Goal: Task Accomplishment & Management: Use online tool/utility

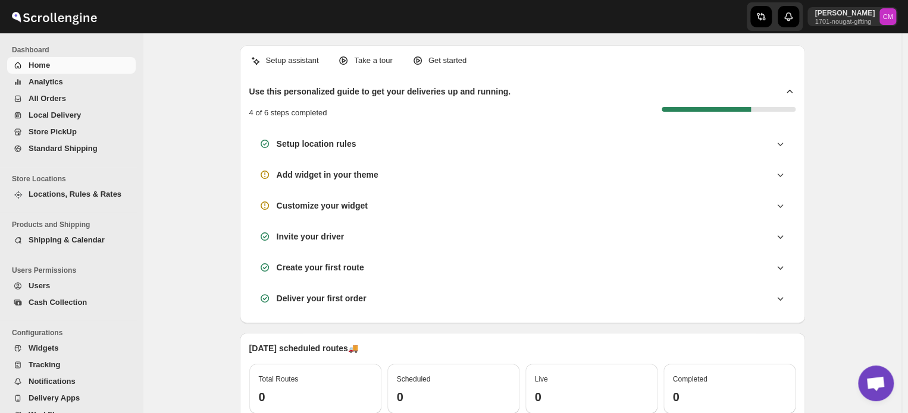
click at [52, 151] on span "Standard Shipping" at bounding box center [63, 148] width 69 height 9
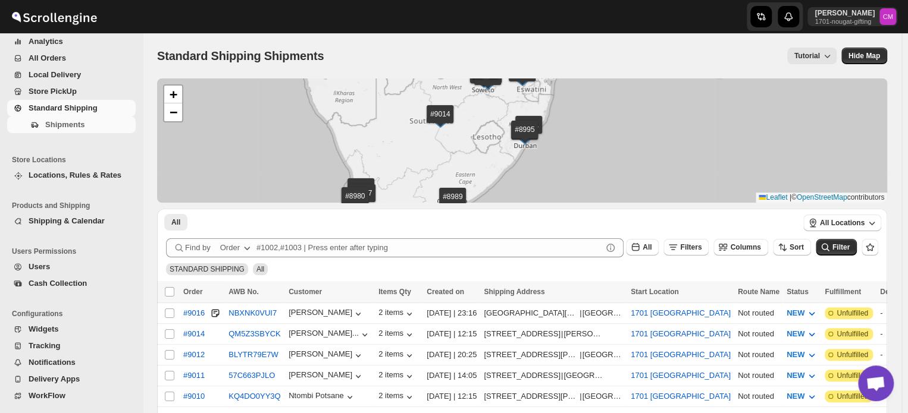
scroll to position [45, 0]
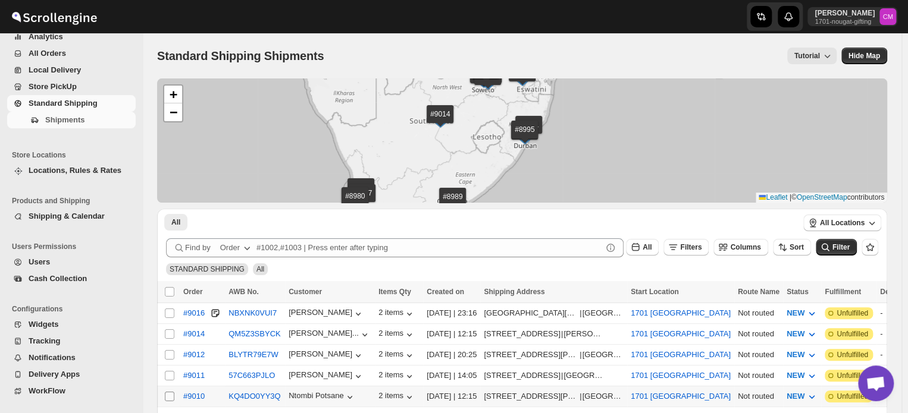
click at [170, 394] on input "Select shipment" at bounding box center [170, 397] width 10 height 10
checkbox input "true"
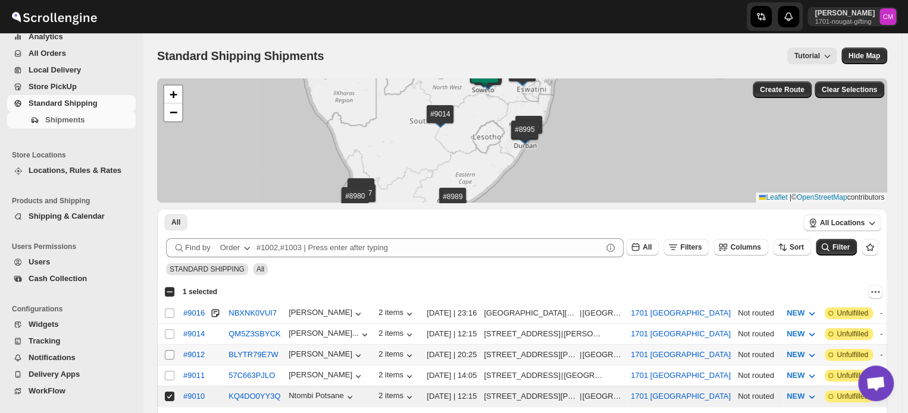
click at [165, 356] on input "Select shipment" at bounding box center [170, 355] width 10 height 10
checkbox input "true"
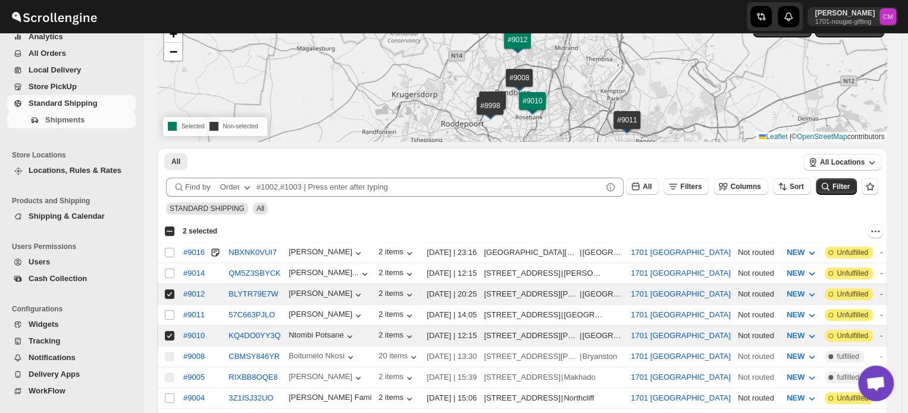
scroll to position [61, 0]
click at [167, 393] on input "Select shipment" at bounding box center [170, 398] width 10 height 10
checkbox input "true"
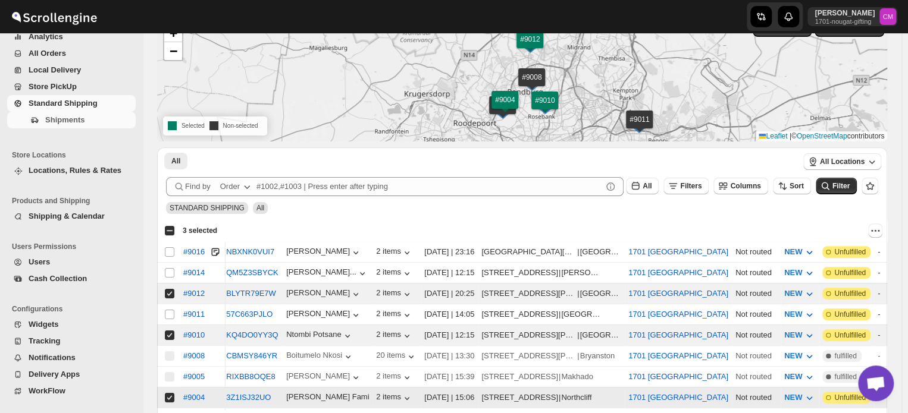
scroll to position [0, 4]
click at [876, 234] on icon "Actions" at bounding box center [875, 231] width 12 height 12
click at [852, 253] on span "MOVE TO LOCAL DELIVERY" at bounding box center [829, 253] width 103 height 9
checkbox input "false"
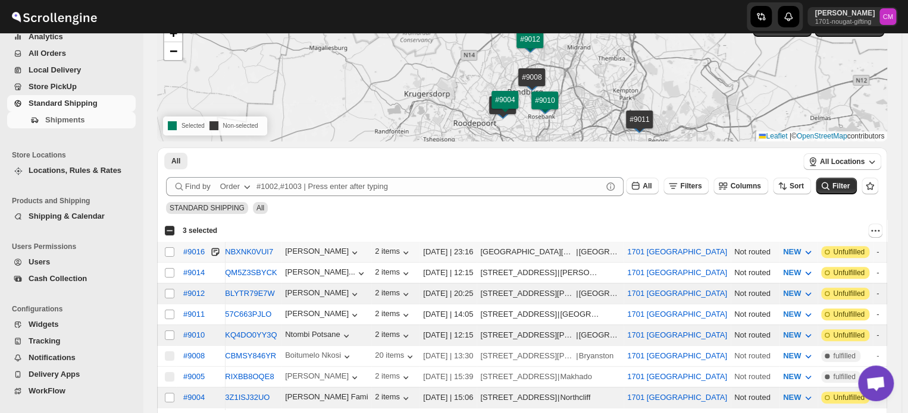
checkbox input "false"
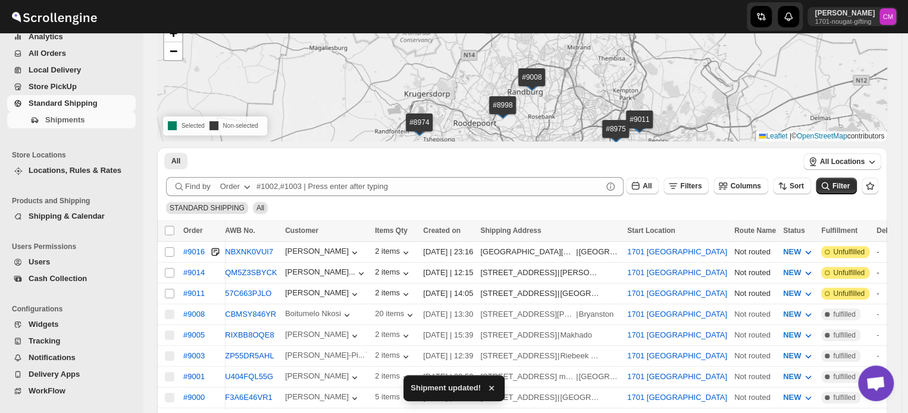
scroll to position [0, 0]
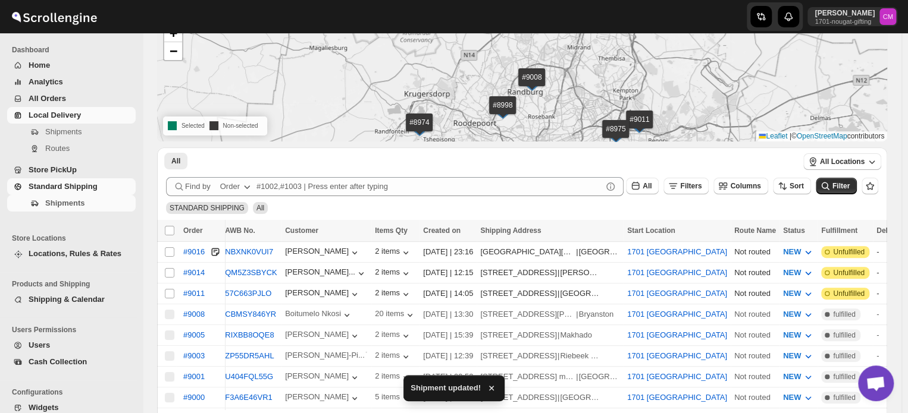
click at [45, 121] on span "Local Delivery" at bounding box center [81, 115] width 105 height 12
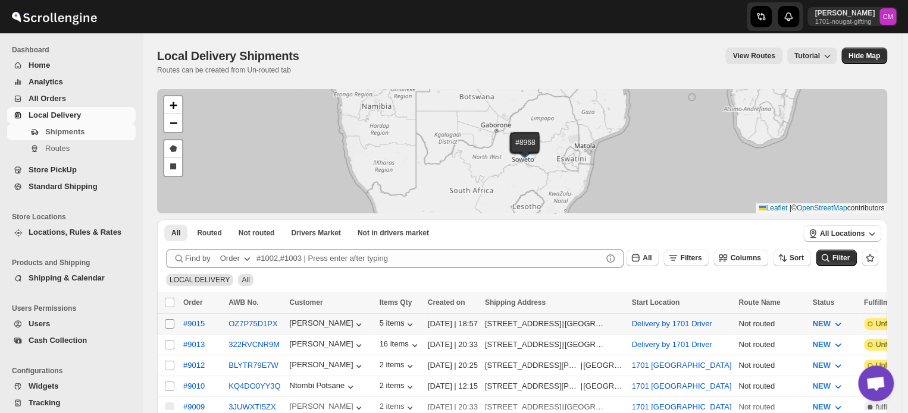
click at [167, 319] on input "Select shipment" at bounding box center [170, 324] width 10 height 10
checkbox input "true"
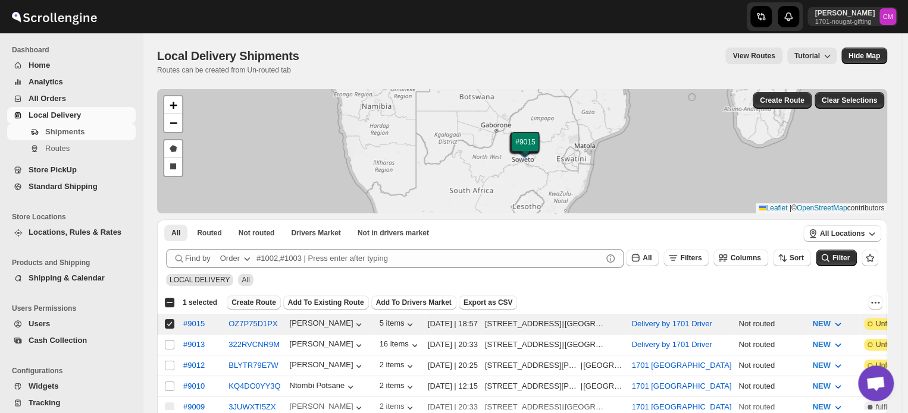
click at [240, 308] on button "Create Route" at bounding box center [254, 303] width 54 height 14
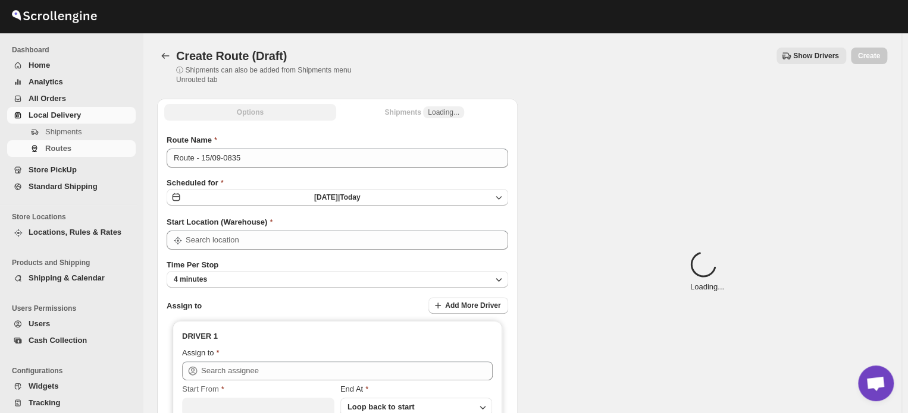
type input "Delivery by 1701 Driver"
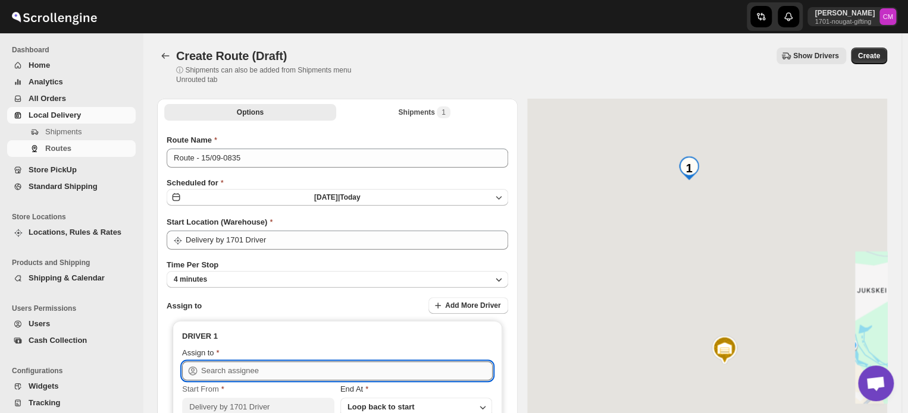
click at [205, 368] on input "text" at bounding box center [346, 371] width 291 height 19
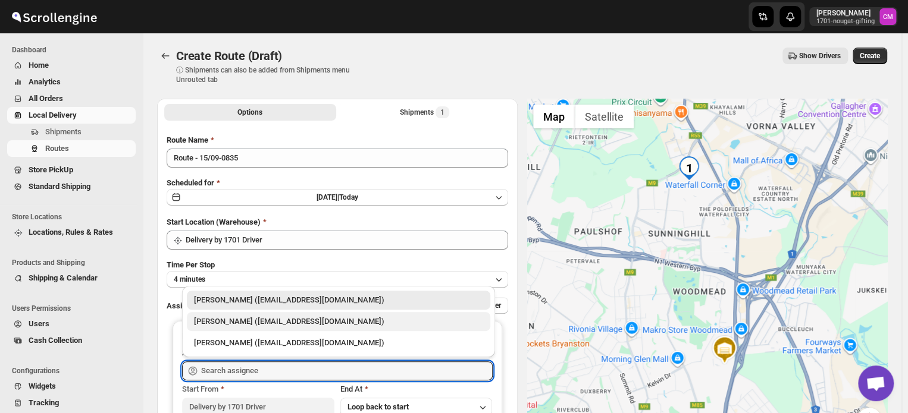
click at [218, 318] on div "[PERSON_NAME] ([EMAIL_ADDRESS][DOMAIN_NAME])" at bounding box center [338, 322] width 289 height 12
type input "[PERSON_NAME] ([EMAIL_ADDRESS][DOMAIN_NAME])"
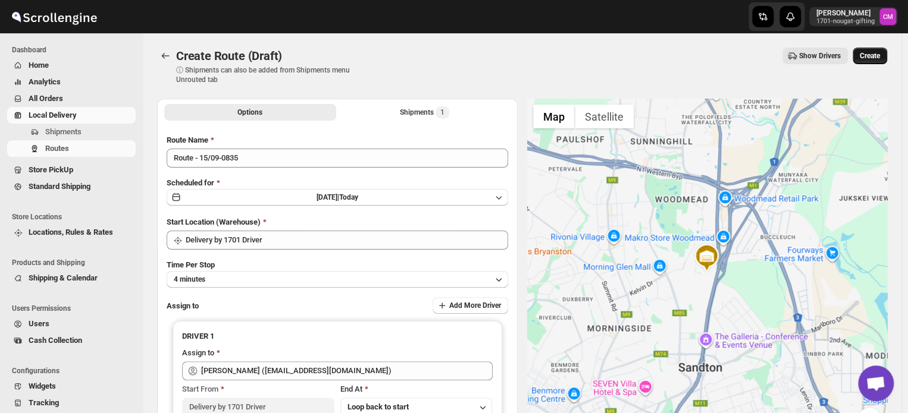
click at [864, 61] on button "Create" at bounding box center [869, 56] width 34 height 17
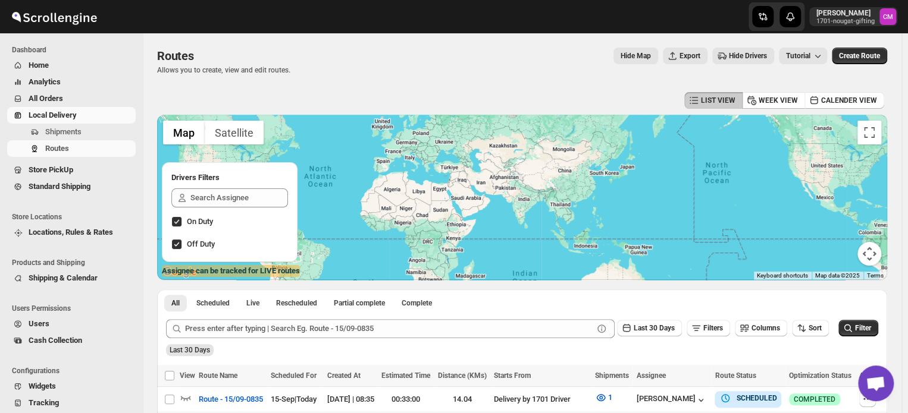
click at [39, 117] on span "Local Delivery" at bounding box center [53, 115] width 48 height 9
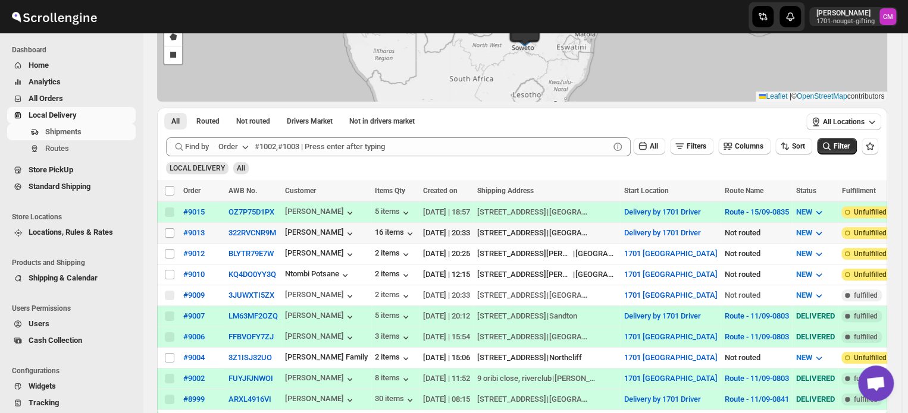
scroll to position [115, 0]
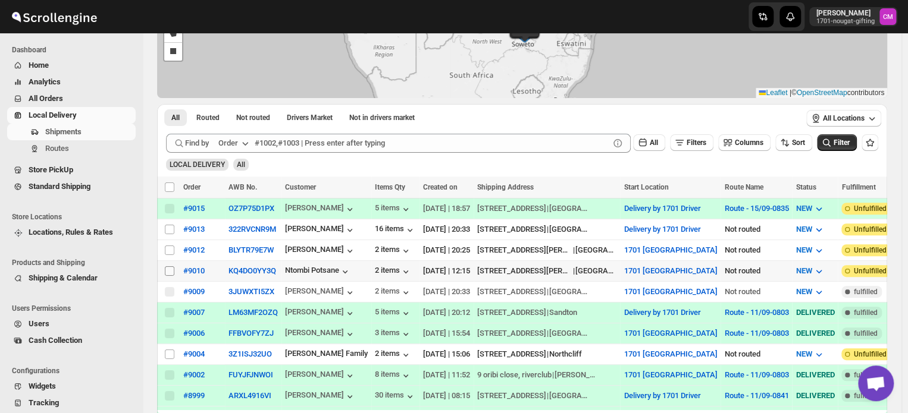
click at [171, 266] on input "Select shipment" at bounding box center [170, 271] width 10 height 10
checkbox input "true"
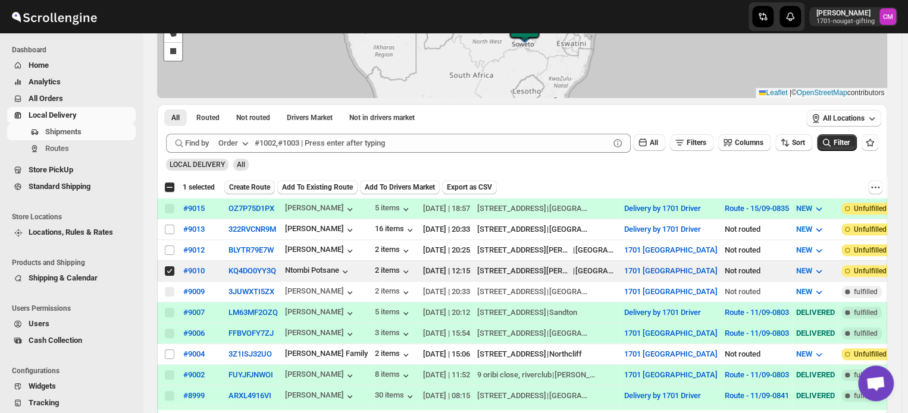
click at [233, 187] on span "Create Route" at bounding box center [249, 188] width 41 height 10
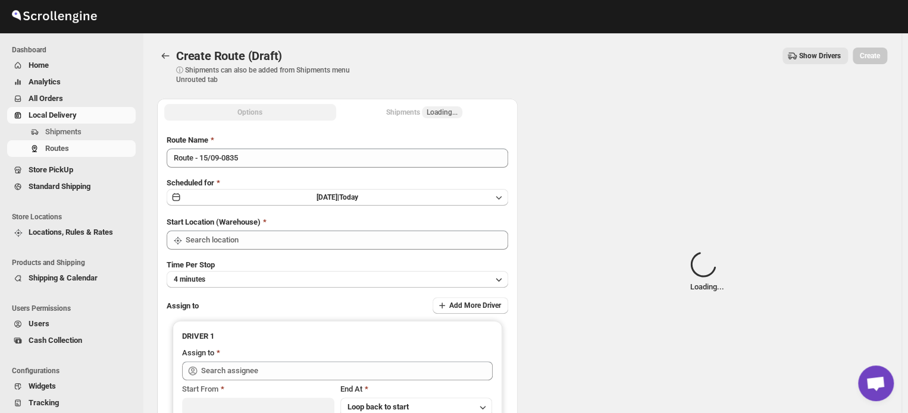
type input "1701 [GEOGRAPHIC_DATA]"
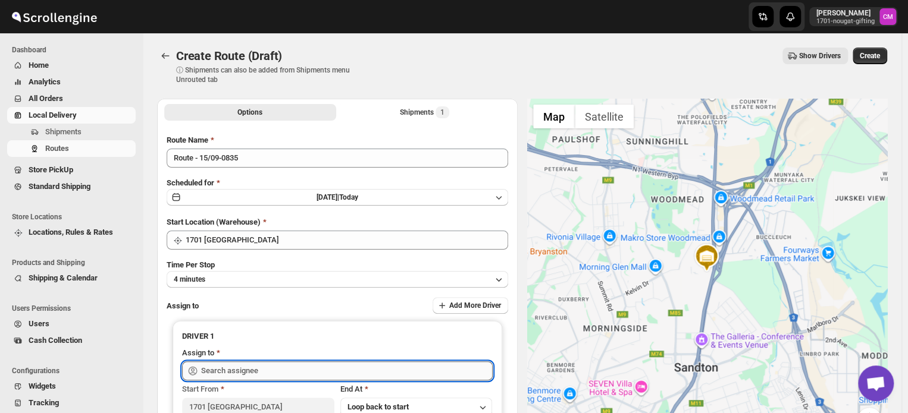
click at [220, 373] on input "text" at bounding box center [346, 371] width 291 height 19
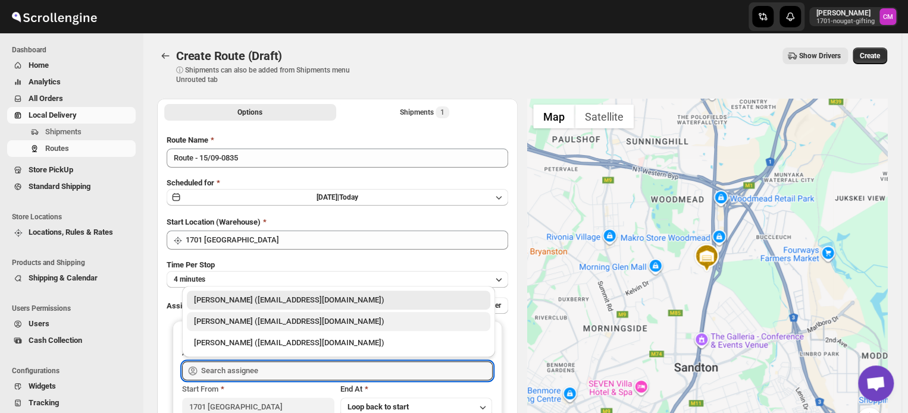
click at [227, 326] on div "[PERSON_NAME] ([EMAIL_ADDRESS][DOMAIN_NAME])" at bounding box center [338, 322] width 289 height 12
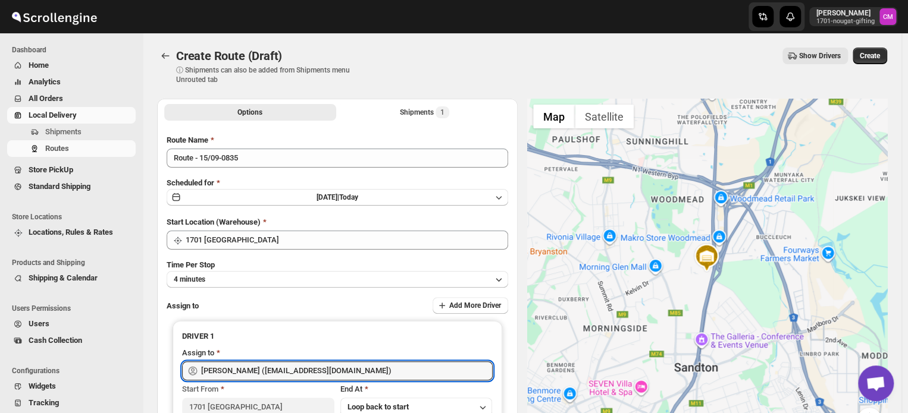
type input "[PERSON_NAME] ([EMAIL_ADDRESS][DOMAIN_NAME])"
click at [871, 56] on span "Create" at bounding box center [869, 56] width 20 height 10
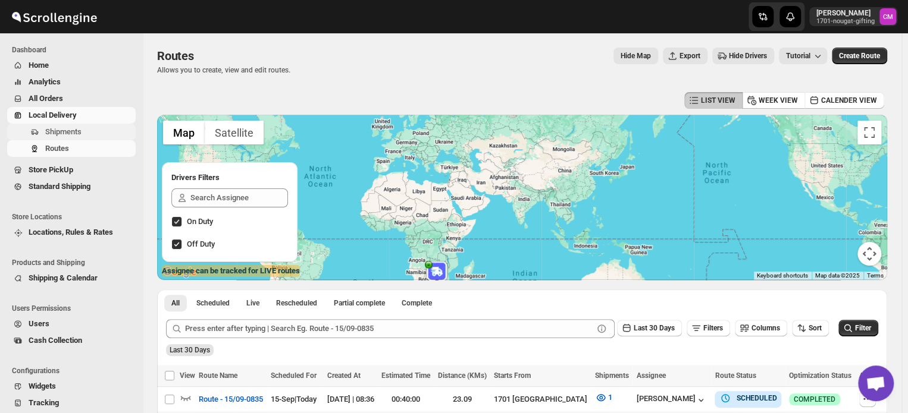
click at [48, 133] on span "Shipments" at bounding box center [63, 131] width 36 height 9
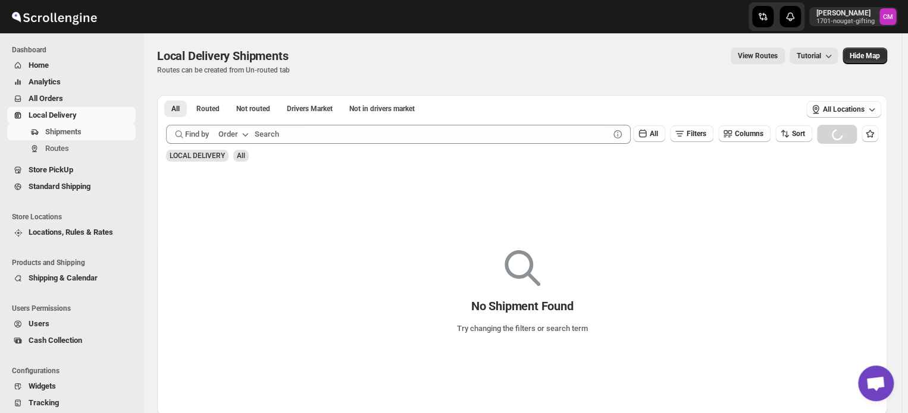
click at [48, 118] on span "Local Delivery" at bounding box center [53, 115] width 48 height 9
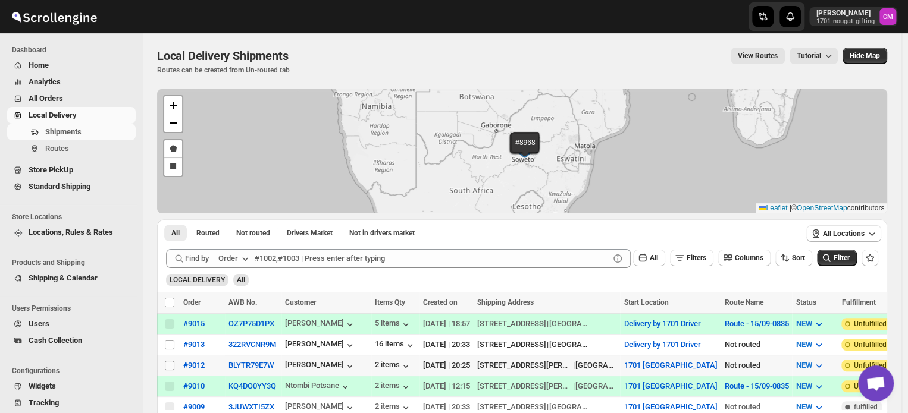
click at [170, 363] on input "Select shipment" at bounding box center [170, 366] width 10 height 10
checkbox input "true"
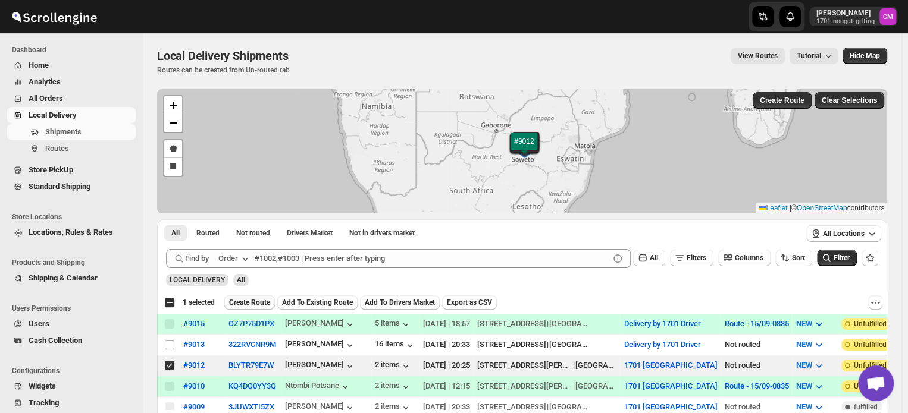
click at [250, 303] on span "Create Route" at bounding box center [249, 303] width 41 height 10
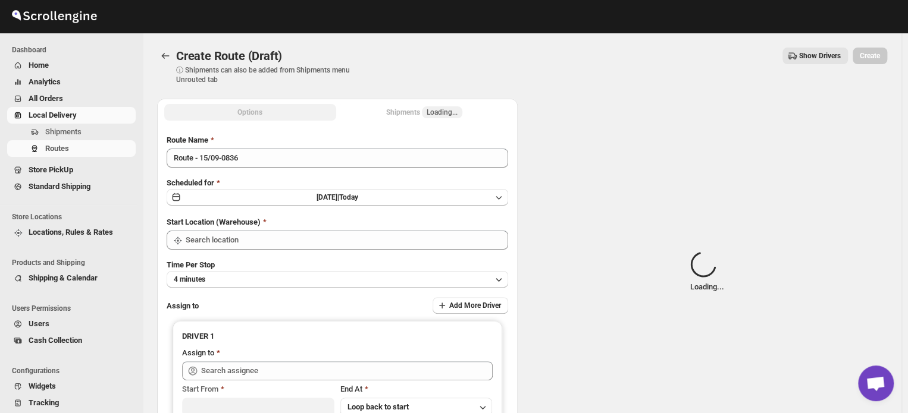
type input "1701 [GEOGRAPHIC_DATA]"
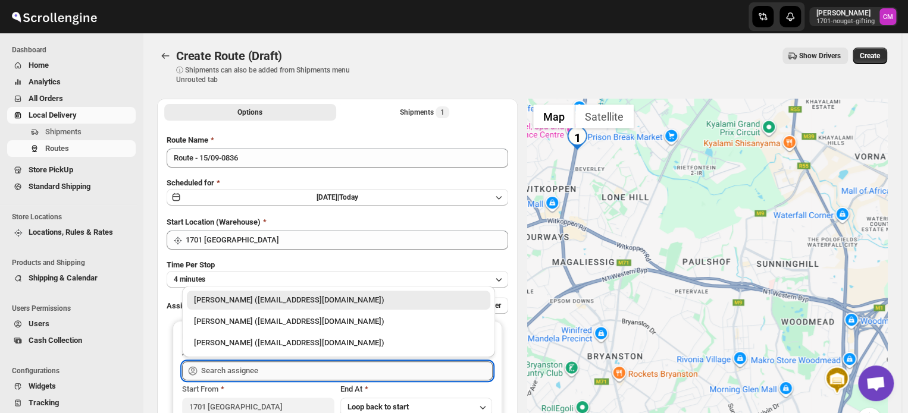
click at [257, 362] on input "text" at bounding box center [346, 371] width 291 height 19
click at [252, 328] on div "[PERSON_NAME] ([EMAIL_ADDRESS][DOMAIN_NAME])" at bounding box center [338, 321] width 303 height 19
type input "[PERSON_NAME] ([EMAIL_ADDRESS][DOMAIN_NAME])"
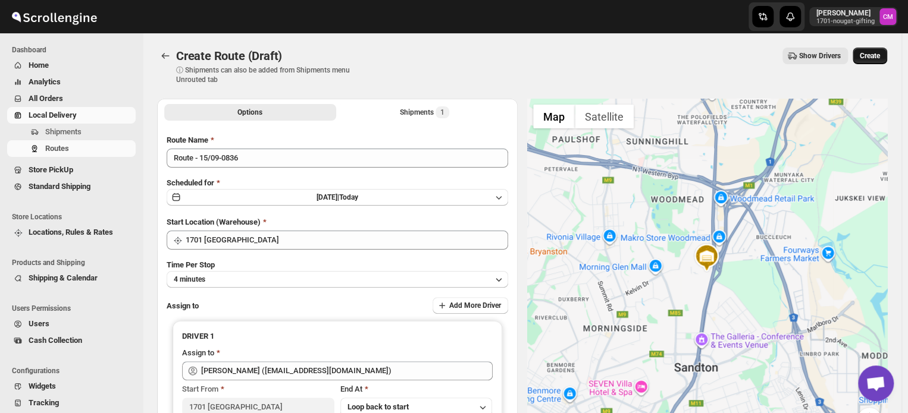
click at [868, 52] on span "Create" at bounding box center [869, 56] width 20 height 10
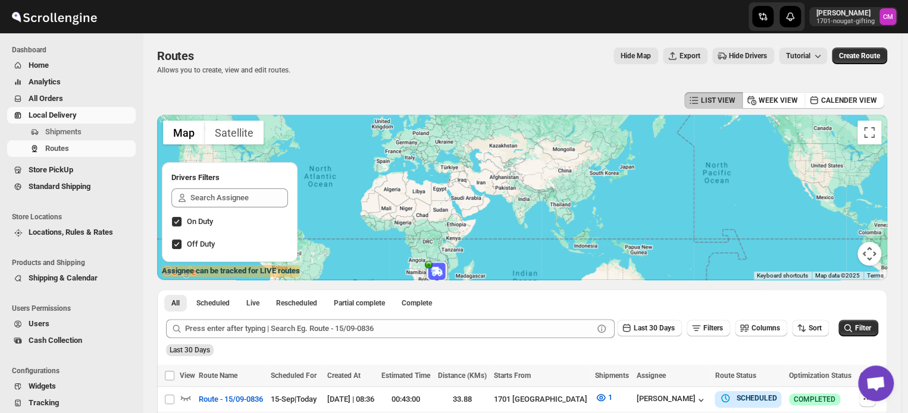
click at [45, 115] on span "Local Delivery" at bounding box center [53, 115] width 48 height 9
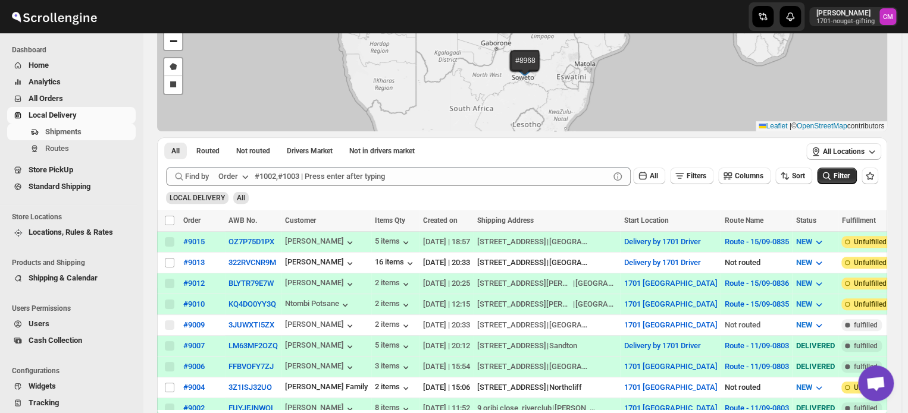
scroll to position [92, 0]
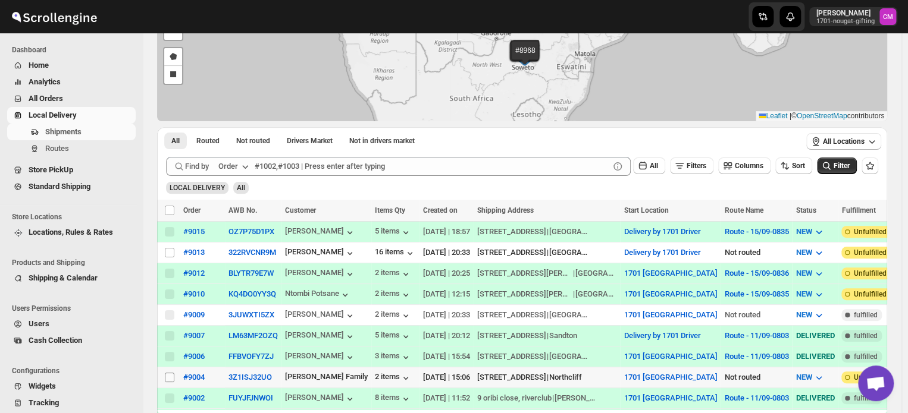
click at [171, 373] on input "Select shipment" at bounding box center [170, 378] width 10 height 10
checkbox input "true"
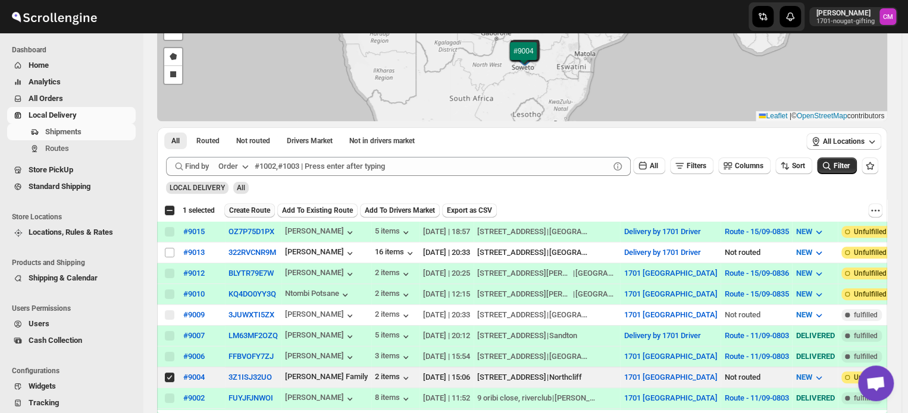
click at [244, 211] on span "Create Route" at bounding box center [249, 211] width 41 height 10
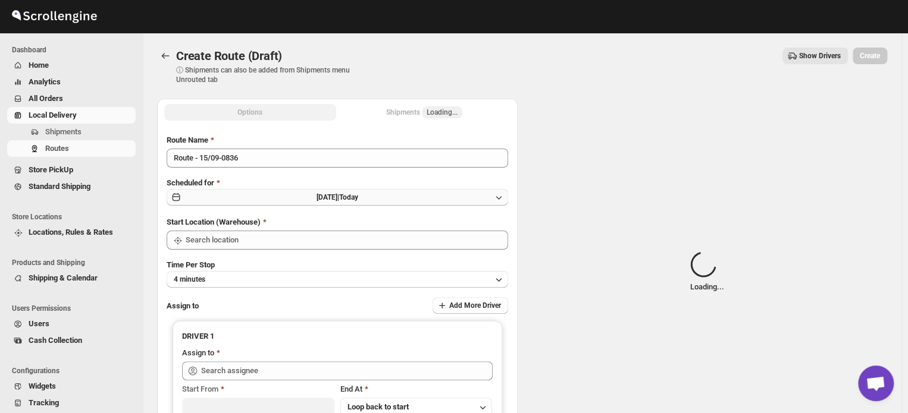
type input "1701 [GEOGRAPHIC_DATA]"
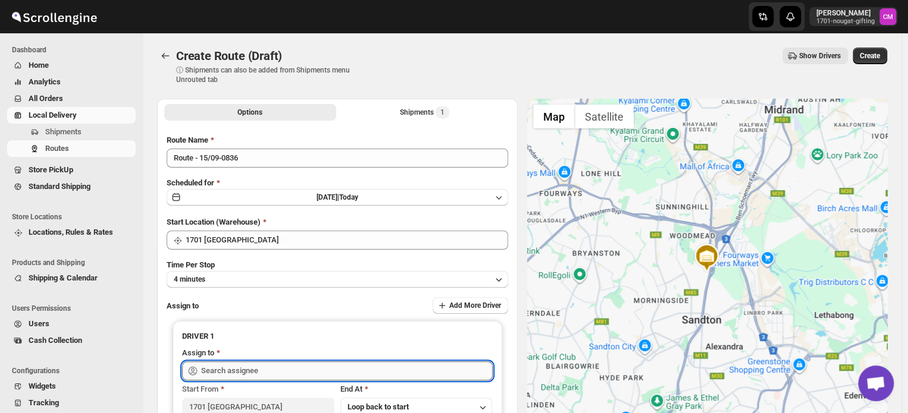
click at [222, 371] on input "text" at bounding box center [346, 371] width 291 height 19
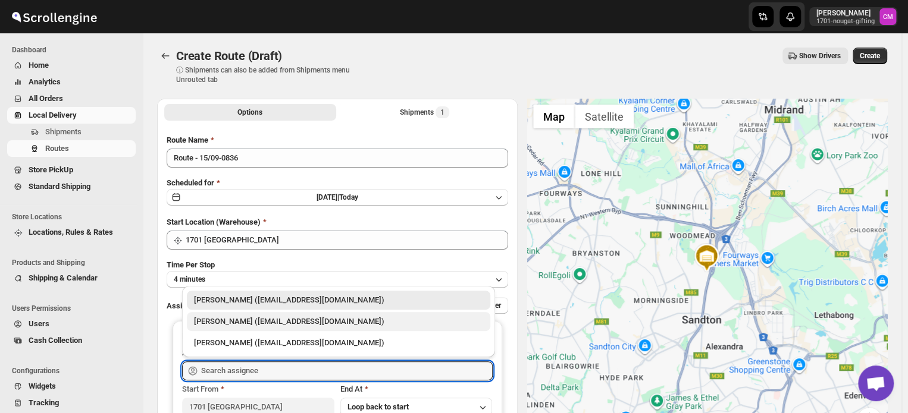
click at [231, 328] on div "[PERSON_NAME] ([EMAIL_ADDRESS][DOMAIN_NAME])" at bounding box center [338, 321] width 303 height 19
type input "[PERSON_NAME] ([EMAIL_ADDRESS][DOMAIN_NAME])"
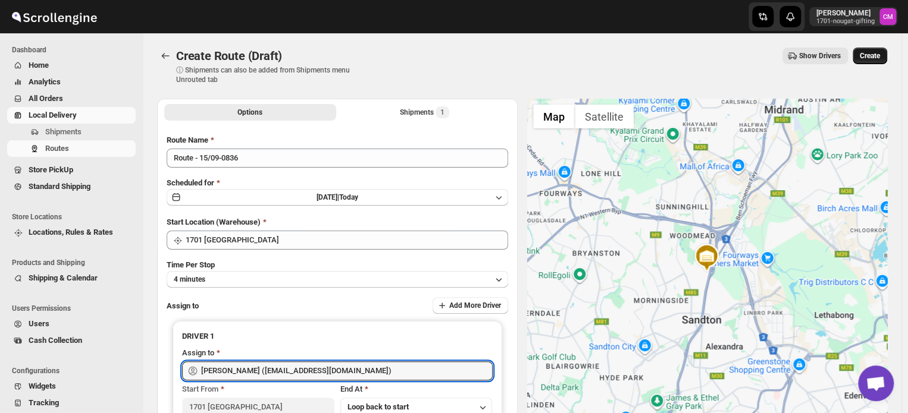
click at [868, 58] on span "Create" at bounding box center [869, 56] width 20 height 10
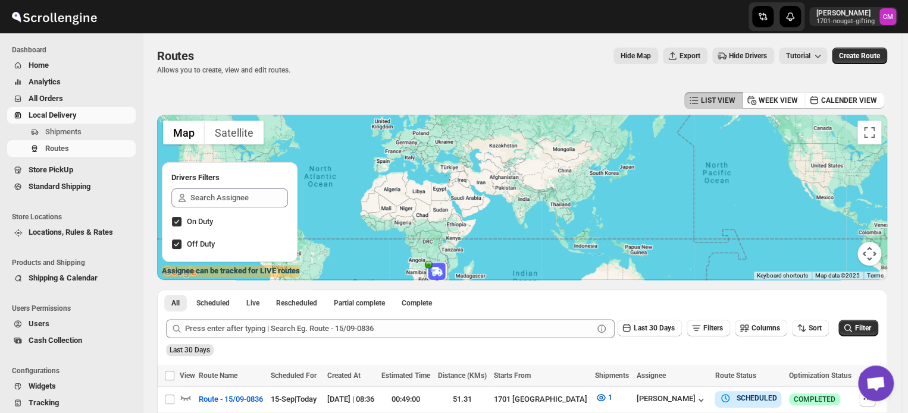
click at [52, 115] on span "Local Delivery" at bounding box center [53, 115] width 48 height 9
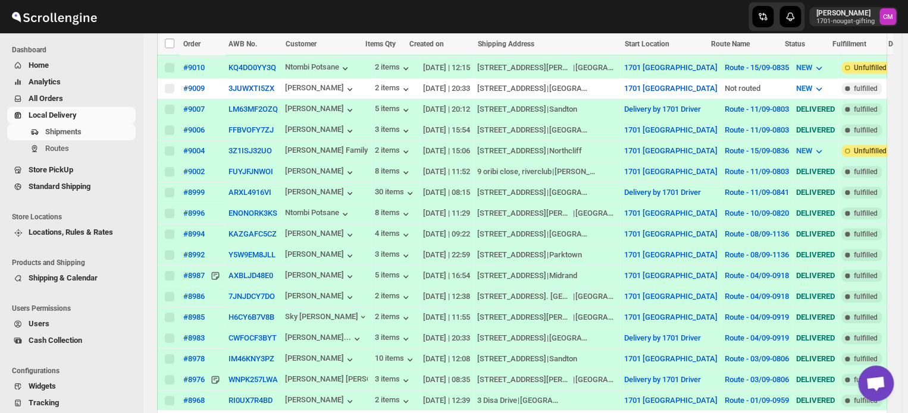
scroll to position [320, 0]
